Goal: Navigation & Orientation: Find specific page/section

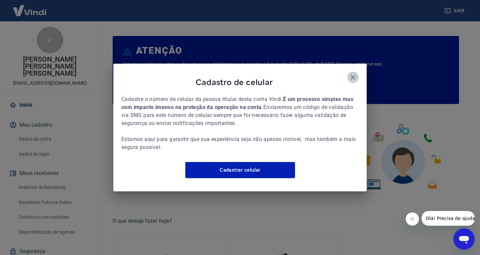
click at [353, 75] on icon "button" at bounding box center [353, 77] width 5 height 5
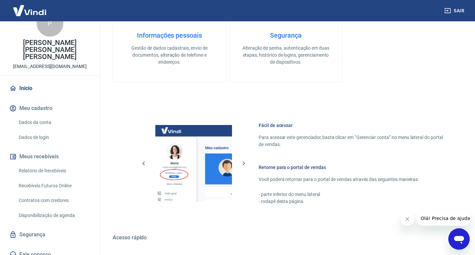
scroll to position [347, 0]
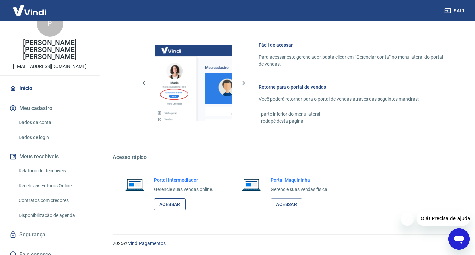
click at [179, 206] on link "Acessar" at bounding box center [170, 205] width 32 height 12
